Goal: Task Accomplishment & Management: Complete application form

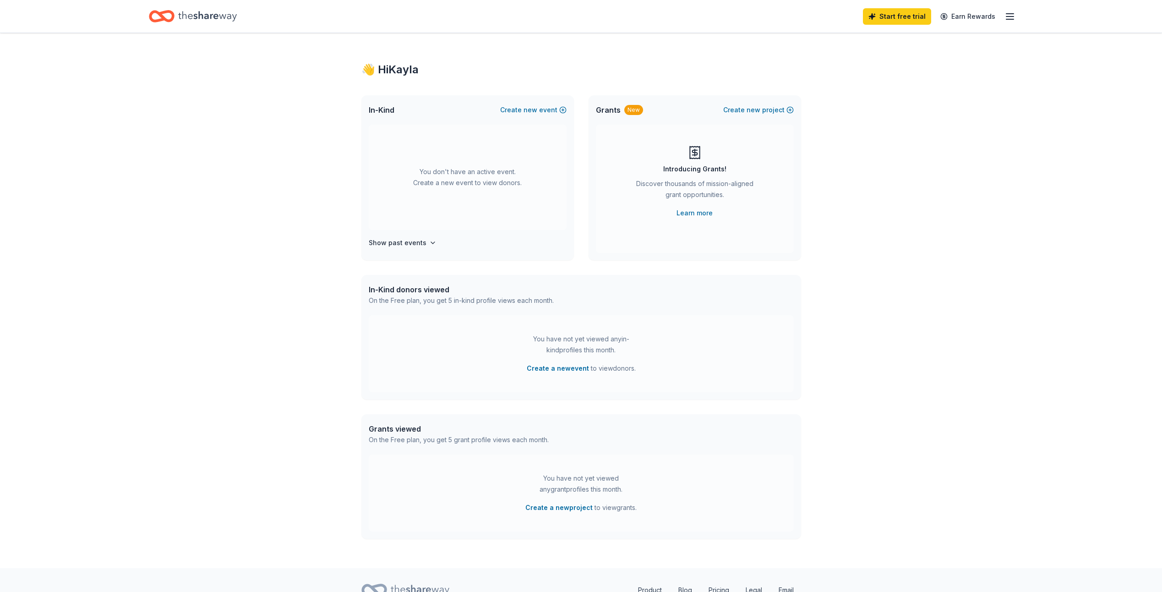
click at [196, 16] on icon "Home" at bounding box center [207, 16] width 59 height 10
click at [1018, 16] on div "Start free trial Earn Rewards" at bounding box center [581, 16] width 938 height 33
click at [1008, 19] on line "button" at bounding box center [1009, 19] width 7 height 0
click at [837, 260] on div "👋 Hi Kayla In-Kind Create new event You don't have an active event. Create a ne…" at bounding box center [581, 300] width 1162 height 535
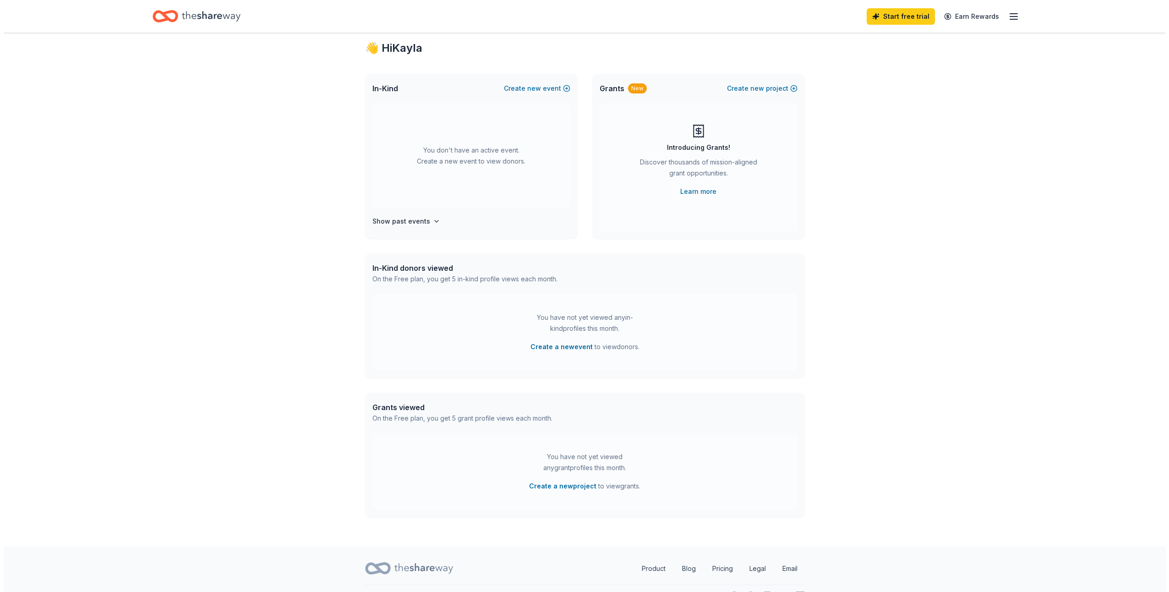
scroll to position [42, 0]
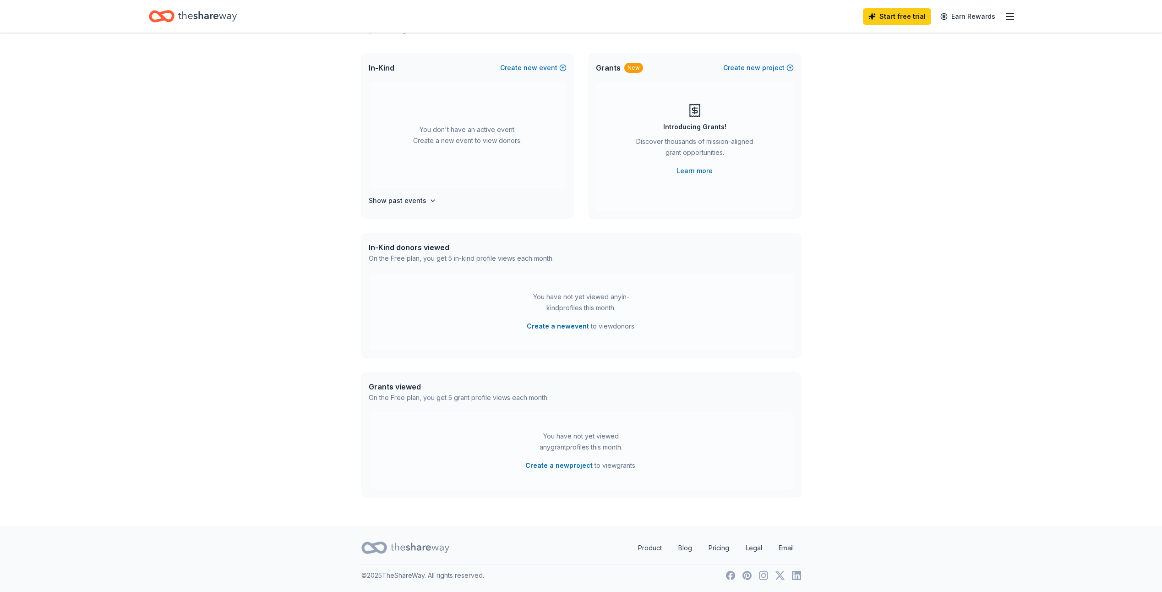
click at [566, 305] on div "You have not yet viewed any in-kind profiles this month." at bounding box center [581, 302] width 115 height 22
click at [555, 328] on button "Create a new event" at bounding box center [558, 326] width 62 height 11
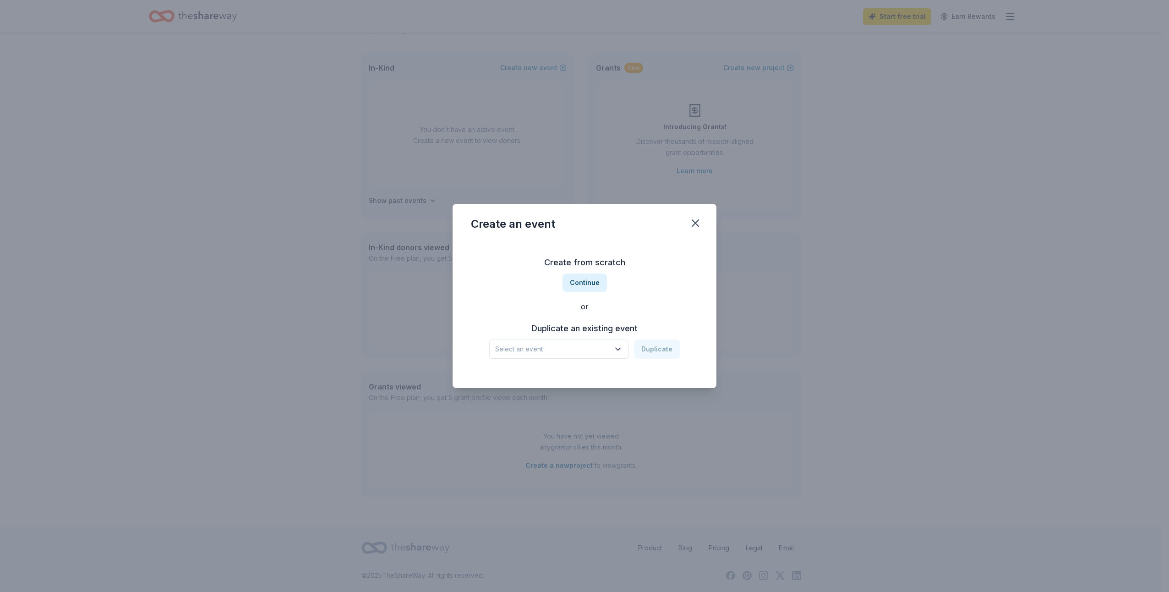
click at [606, 351] on span "Select an event" at bounding box center [552, 349] width 115 height 11
click at [582, 377] on div "Head Start Parent Meeting Apr 21, 2025 · FL" at bounding box center [560, 379] width 137 height 29
click at [664, 351] on button "Duplicate" at bounding box center [657, 348] width 46 height 19
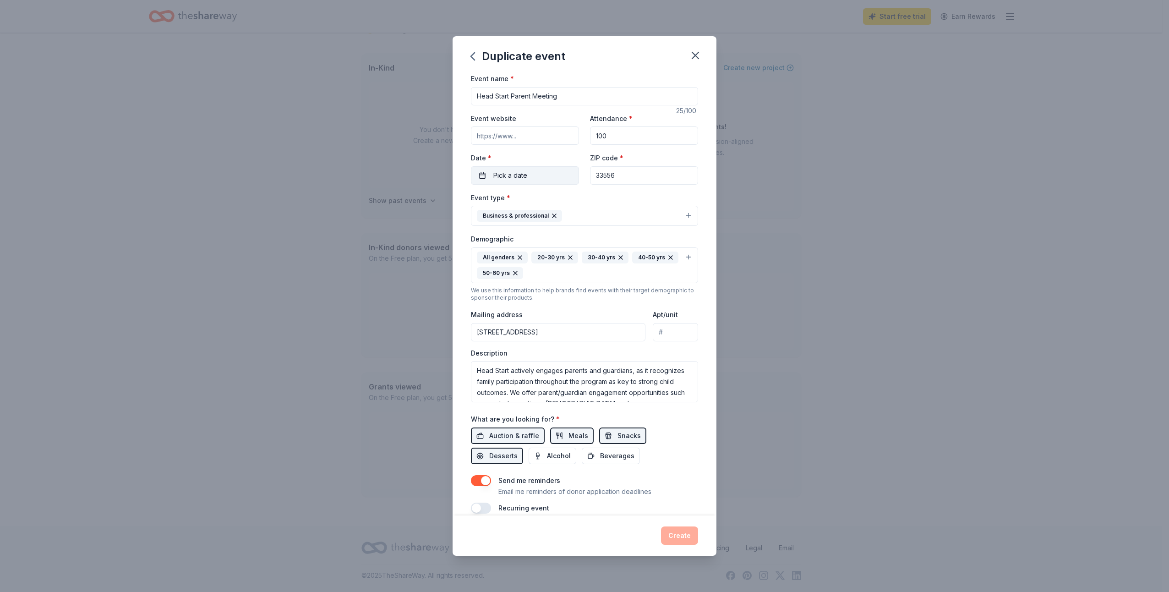
click at [497, 175] on span "Pick a date" at bounding box center [510, 175] width 34 height 11
click at [578, 202] on button "Go to next month" at bounding box center [572, 199] width 13 height 13
click at [574, 200] on button "Go to next month" at bounding box center [572, 199] width 13 height 13
click at [533, 276] on button "13" at bounding box center [539, 274] width 16 height 16
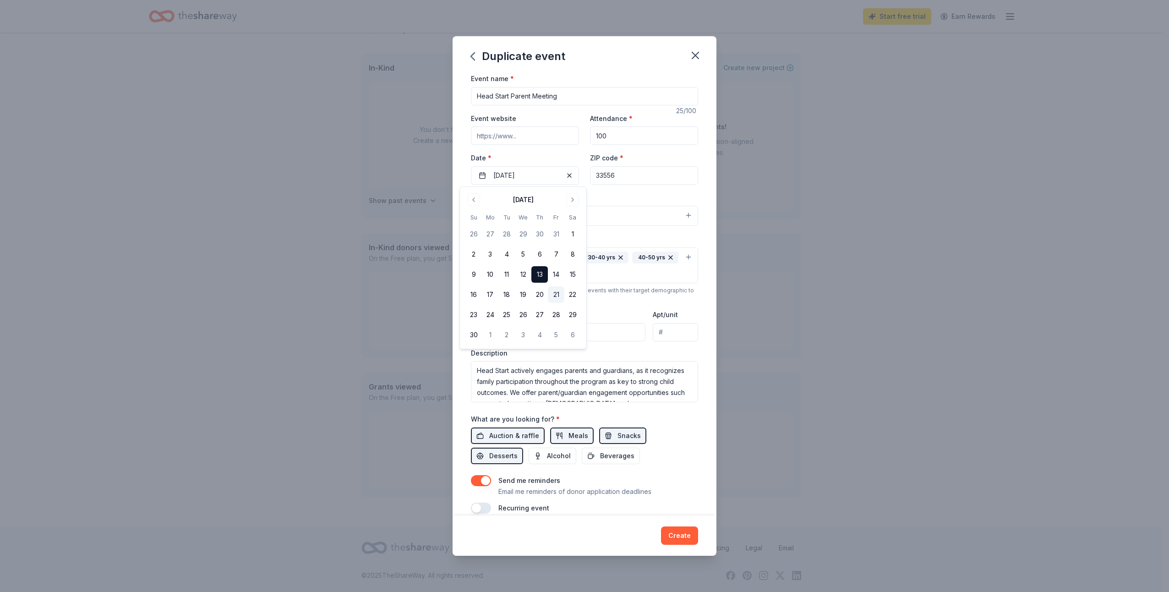
click at [555, 289] on button "21" at bounding box center [556, 294] width 16 height 16
click at [635, 176] on input "33556" at bounding box center [644, 175] width 108 height 18
click at [575, 235] on div "Demographic All genders 20-30 yrs 30-40 yrs 40-50 yrs 50-60 yrs" at bounding box center [584, 258] width 227 height 50
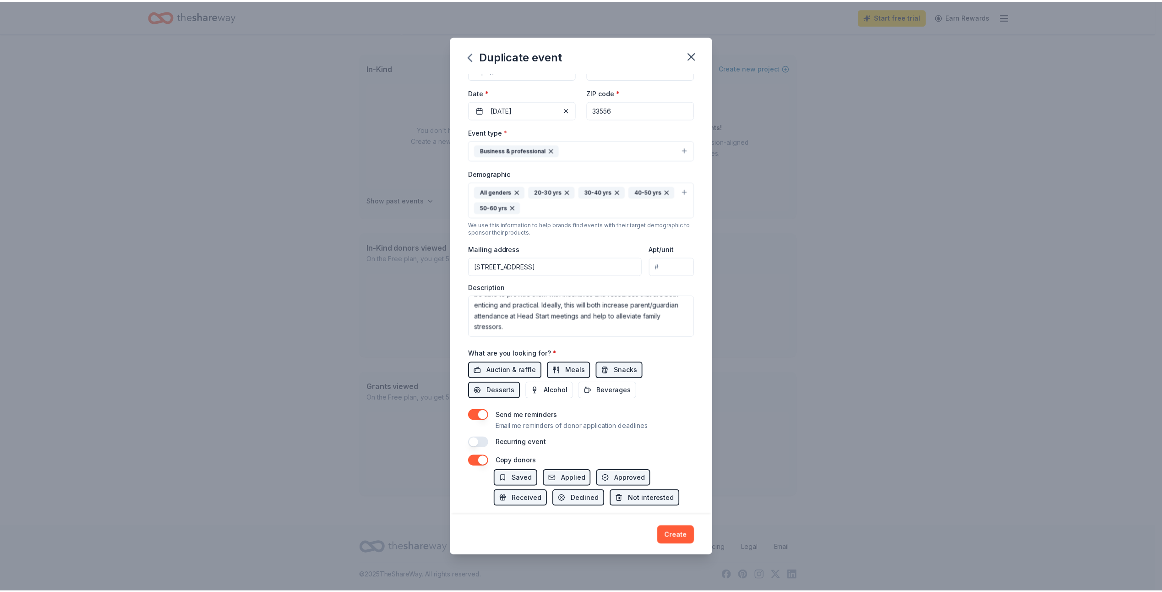
scroll to position [92, 0]
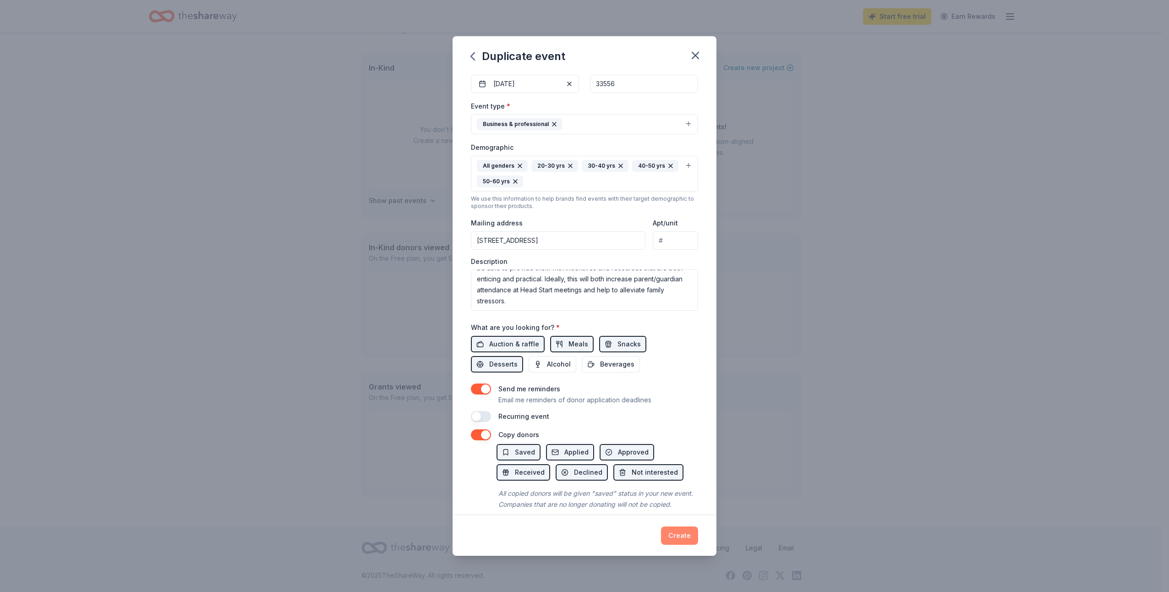
click at [695, 534] on button "Create" at bounding box center [679, 535] width 37 height 18
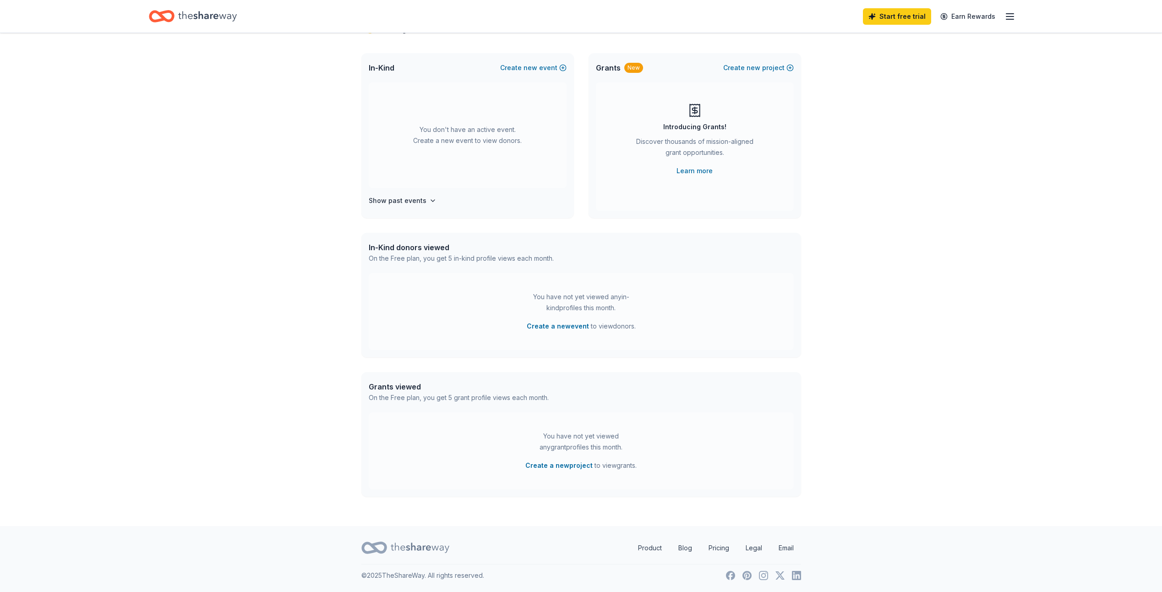
scroll to position [24, 0]
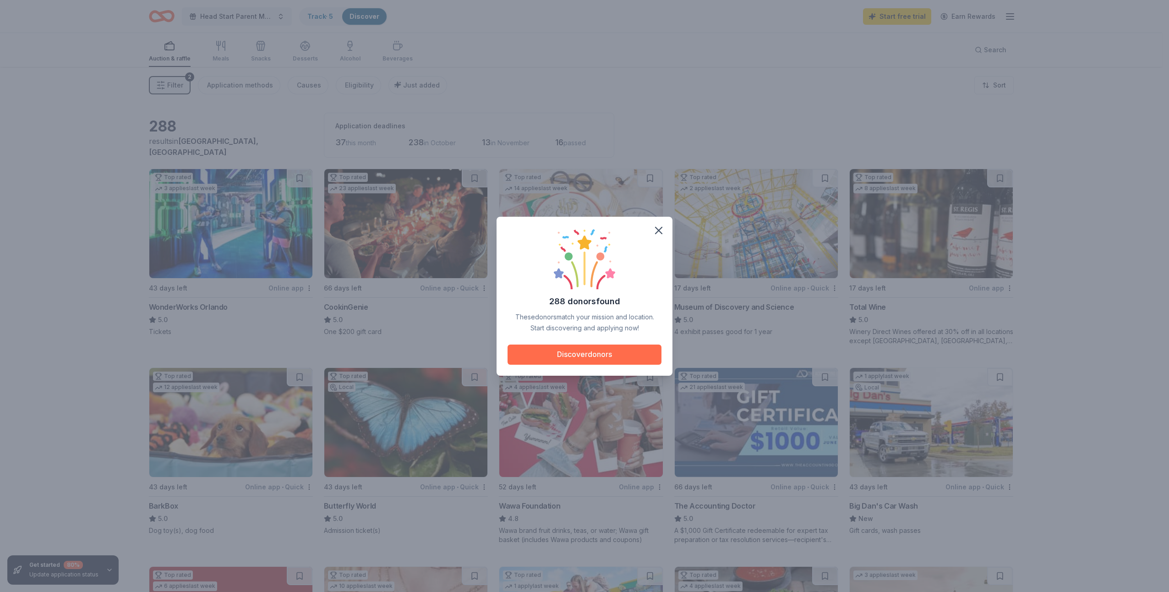
click at [606, 351] on button "Discover donors" at bounding box center [585, 354] width 154 height 20
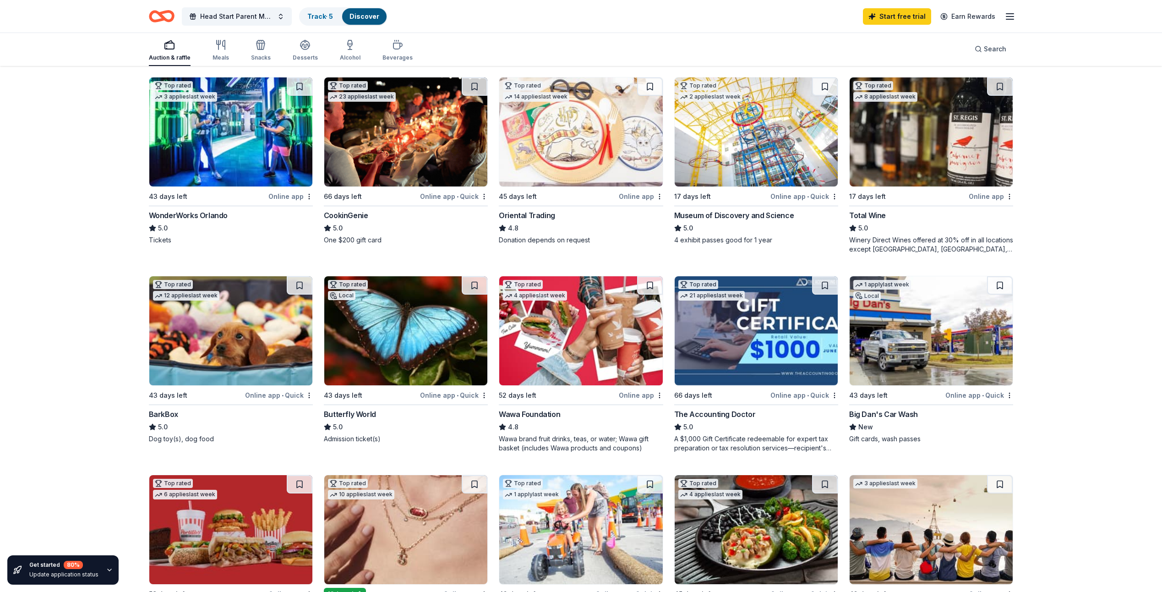
scroll to position [137, 0]
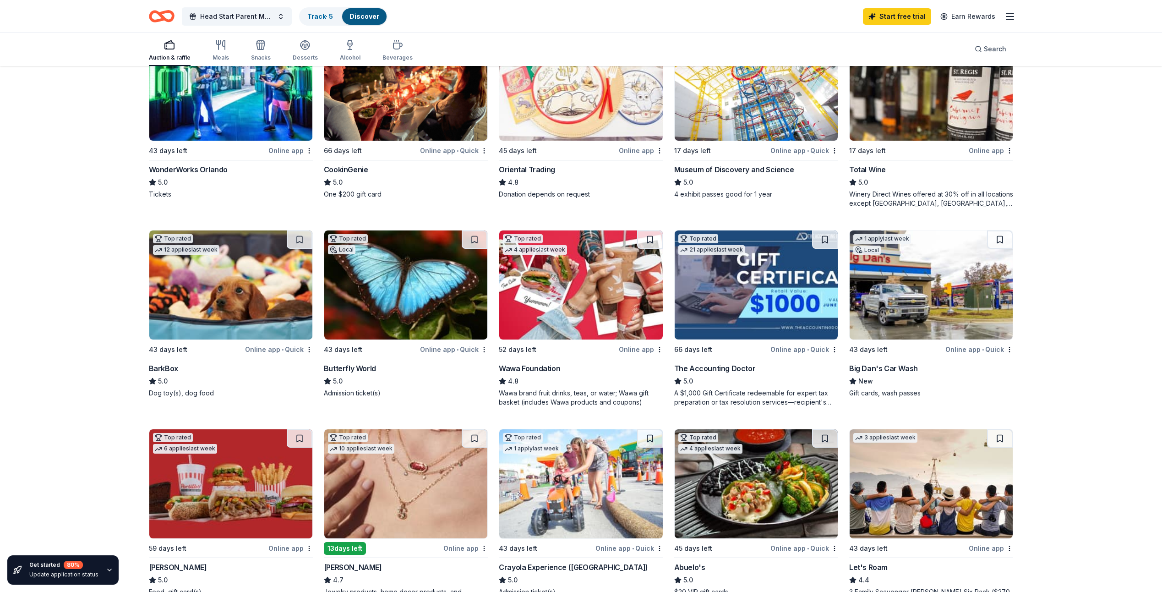
click at [154, 330] on img at bounding box center [230, 284] width 163 height 109
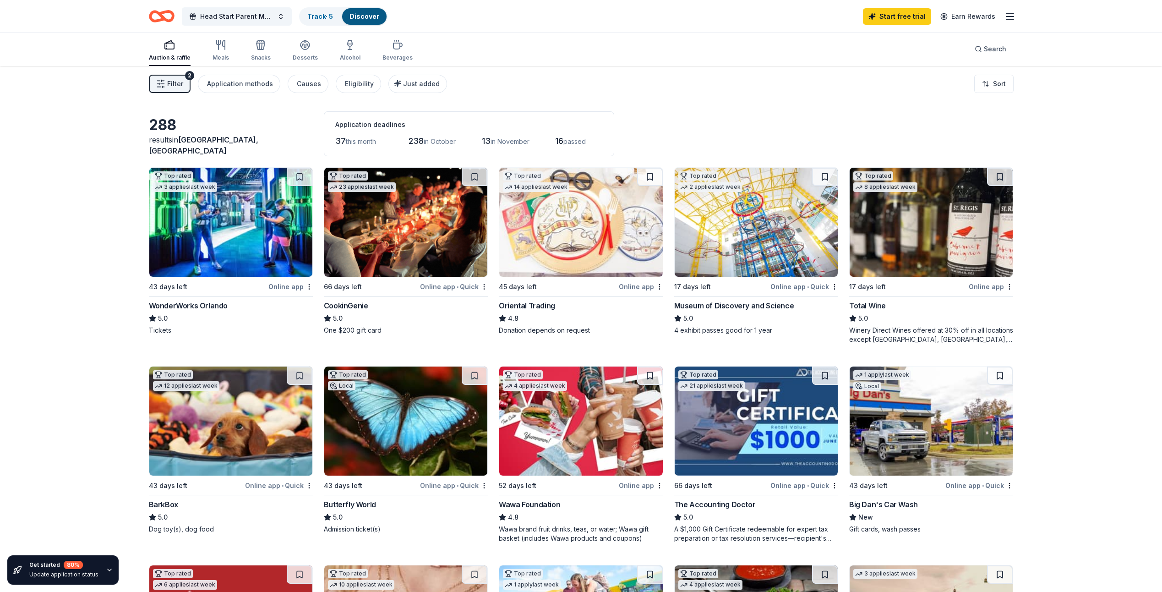
scroll to position [0, 0]
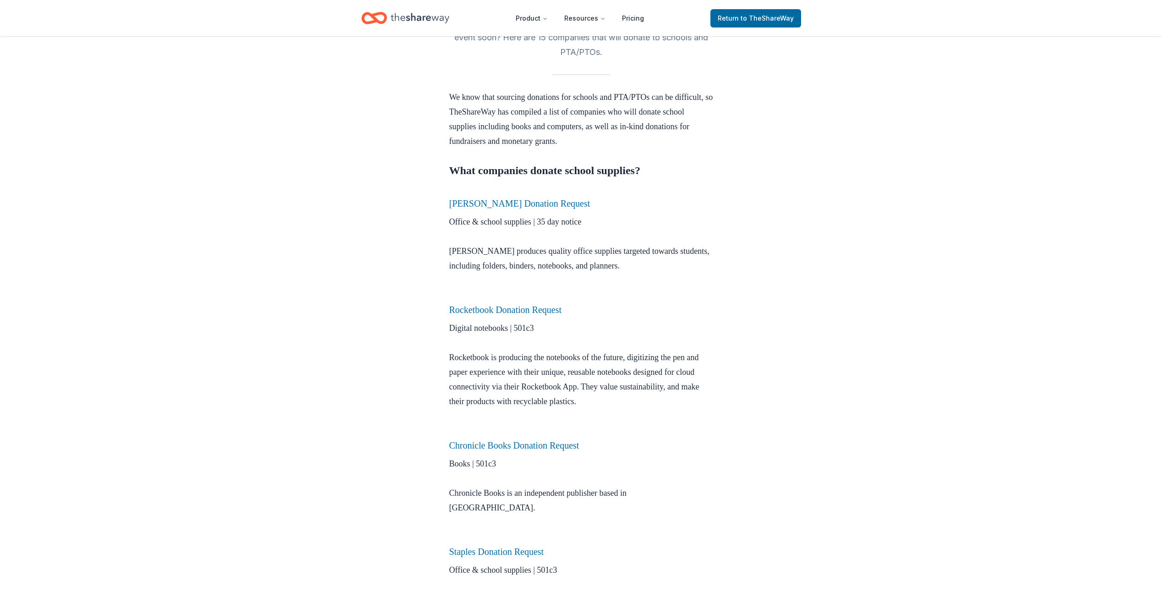
scroll to position [275, 0]
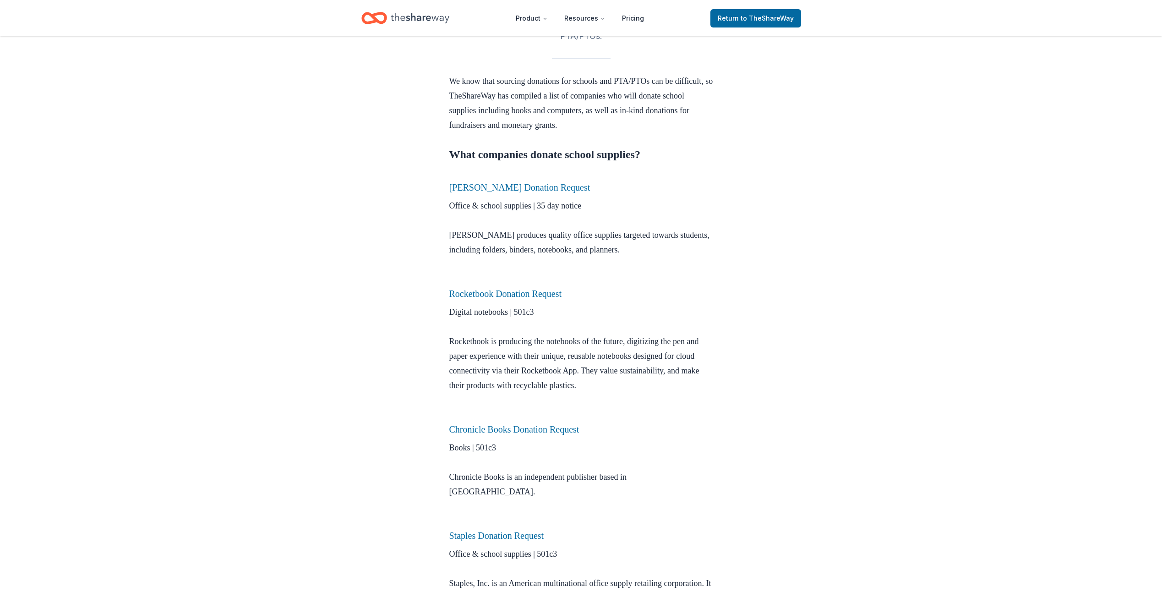
click at [0, 159] on html "Product Resources Pricing Return to TheShareWay Donation Requests Jun 02, 2022 …" at bounding box center [581, 21] width 1162 height 592
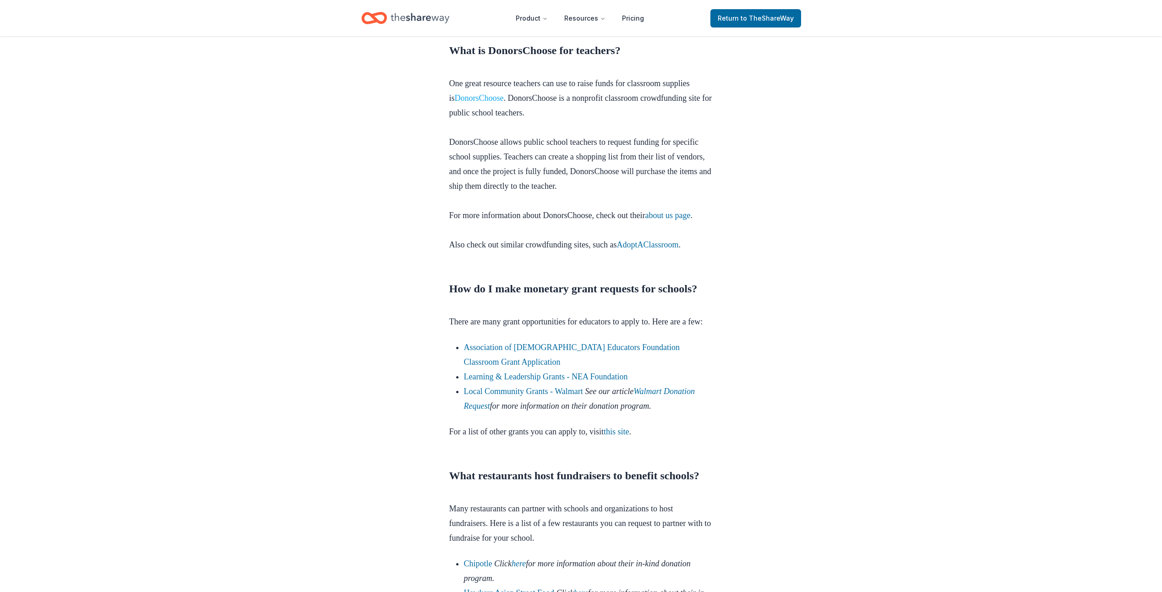
scroll to position [2520, 0]
click at [517, 395] on link "Local Community Grants - Walmart" at bounding box center [523, 390] width 119 height 9
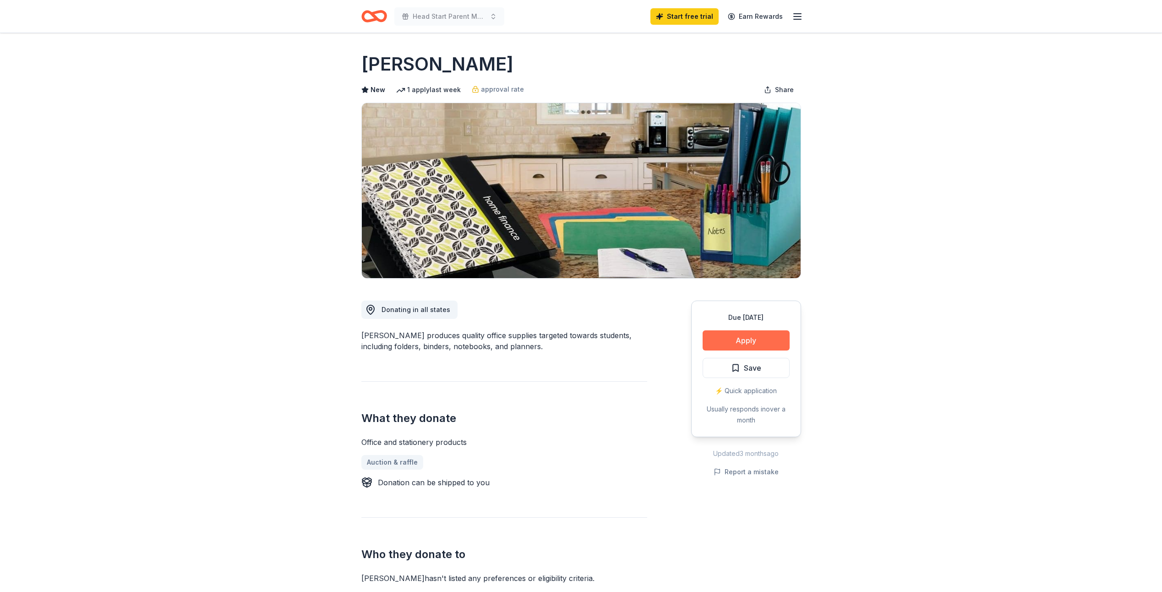
click at [737, 342] on button "Apply" at bounding box center [746, 340] width 87 height 20
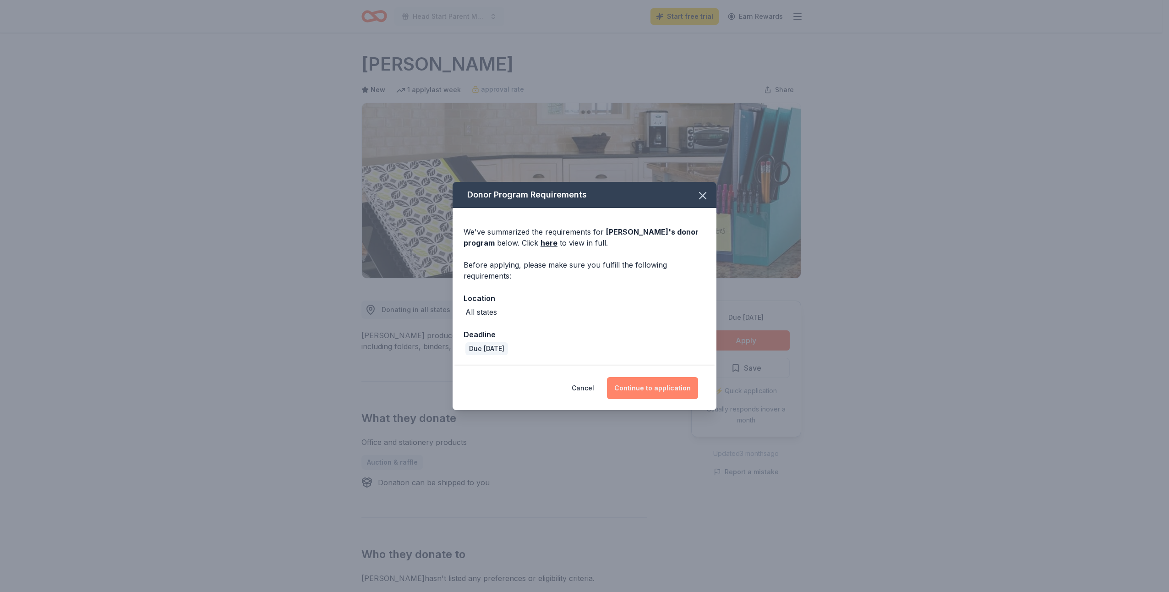
click at [649, 390] on button "Continue to application" at bounding box center [652, 388] width 91 height 22
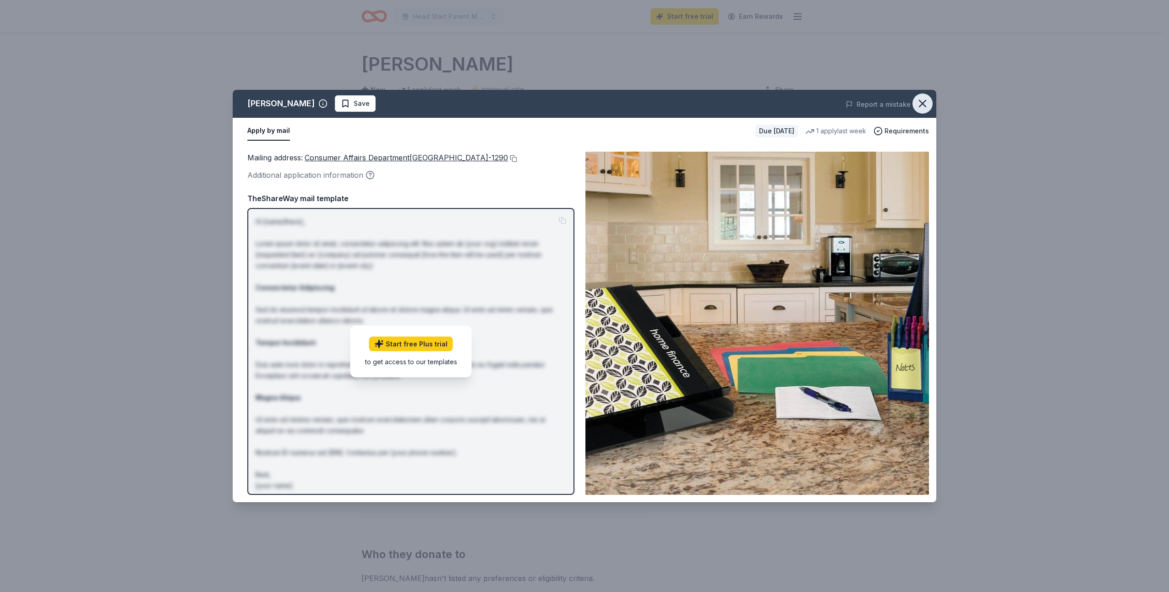
click at [921, 97] on icon "button" at bounding box center [922, 103] width 13 height 13
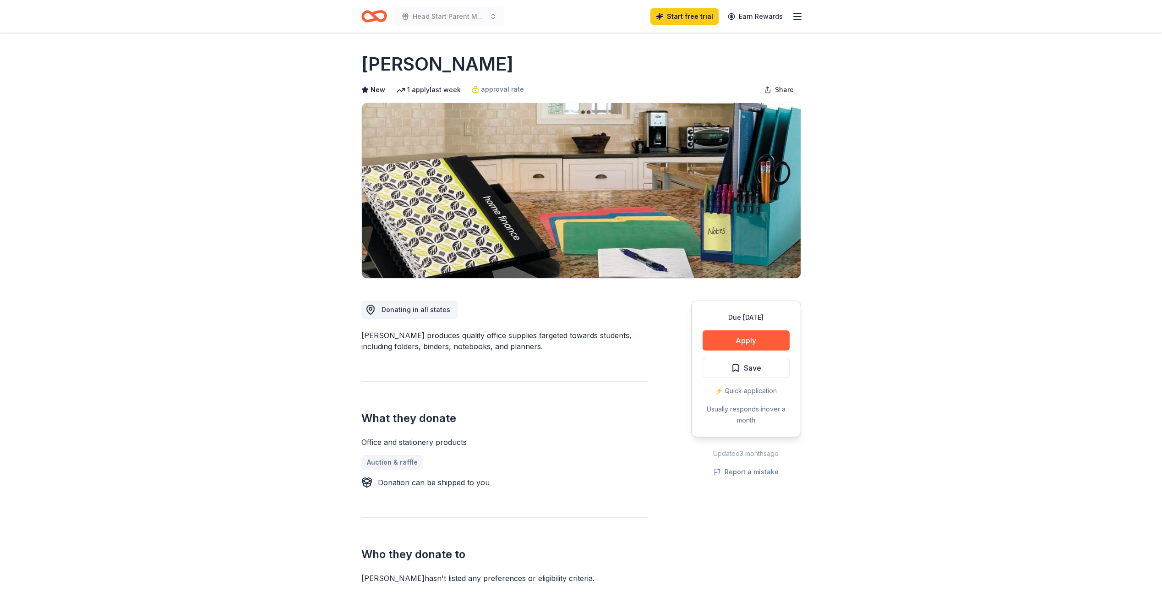
click at [523, 210] on img at bounding box center [581, 190] width 439 height 175
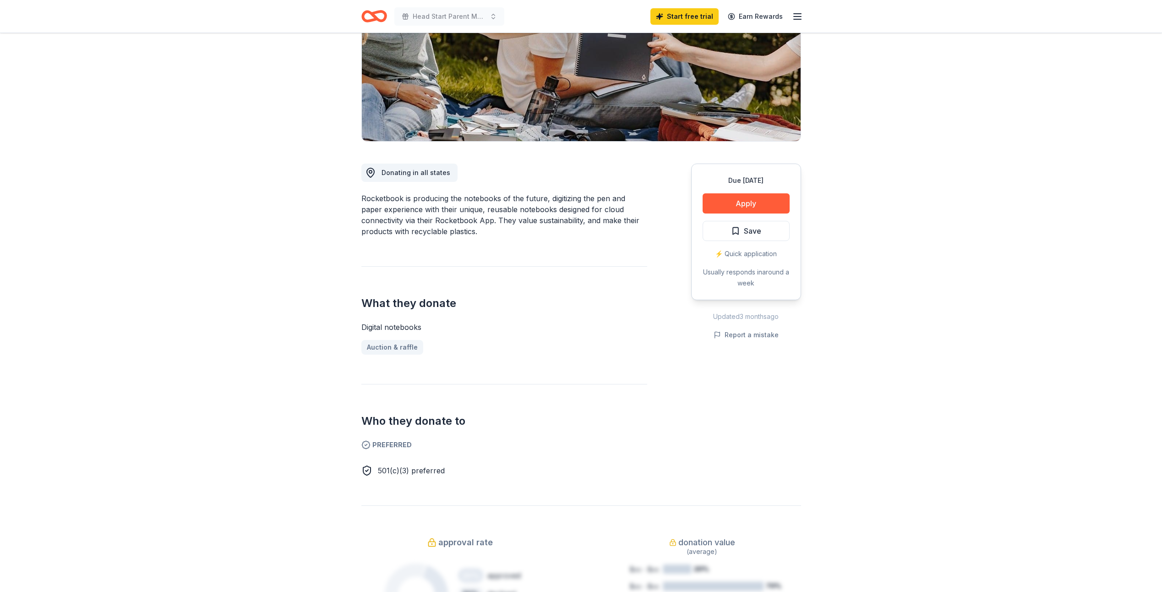
scroll to position [137, 0]
click at [719, 252] on div "⚡️ Quick application" at bounding box center [746, 253] width 87 height 11
click at [726, 198] on button "Apply" at bounding box center [746, 203] width 87 height 20
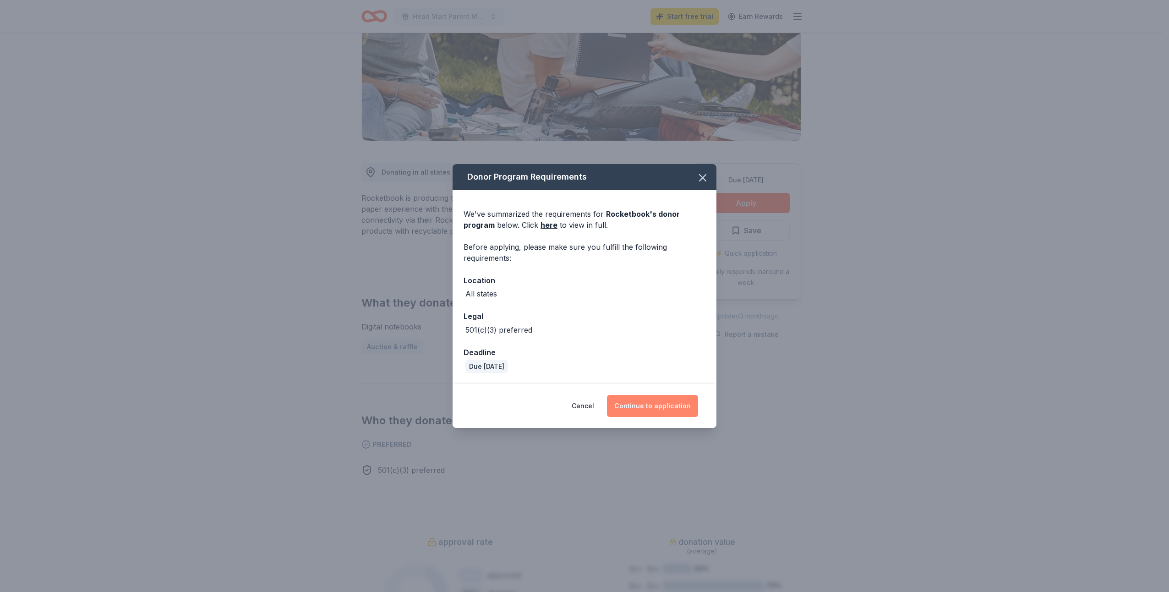
click at [648, 409] on button "Continue to application" at bounding box center [652, 406] width 91 height 22
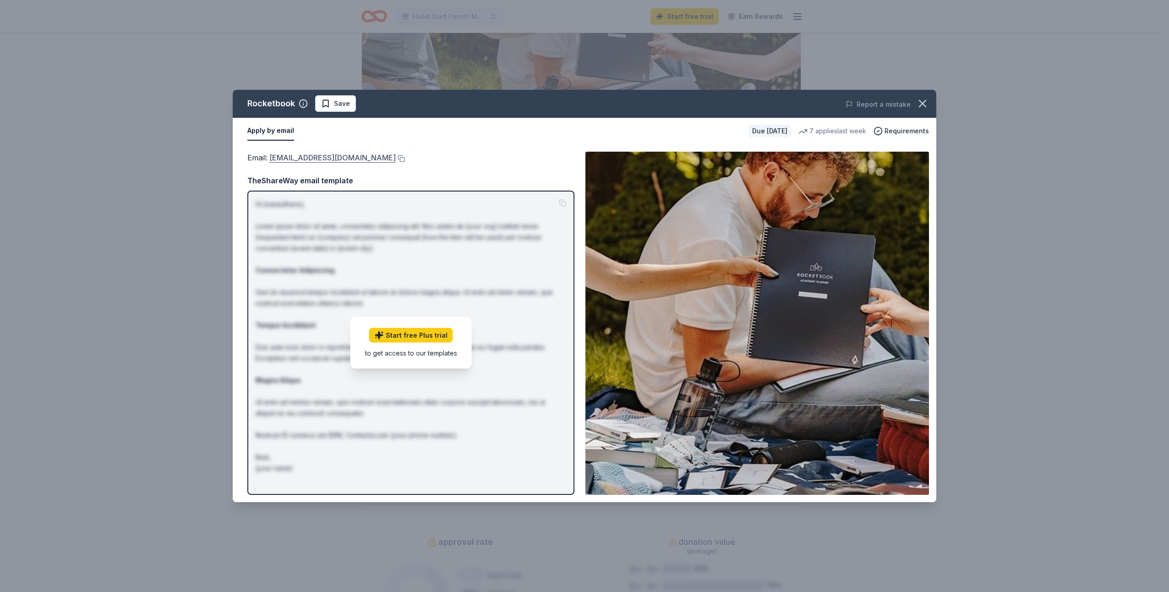
click at [295, 157] on link "communityinvolvement@getrocketbook.com" at bounding box center [332, 158] width 126 height 12
click at [918, 103] on icon "button" at bounding box center [922, 103] width 13 height 13
